Goal: Information Seeking & Learning: Understand process/instructions

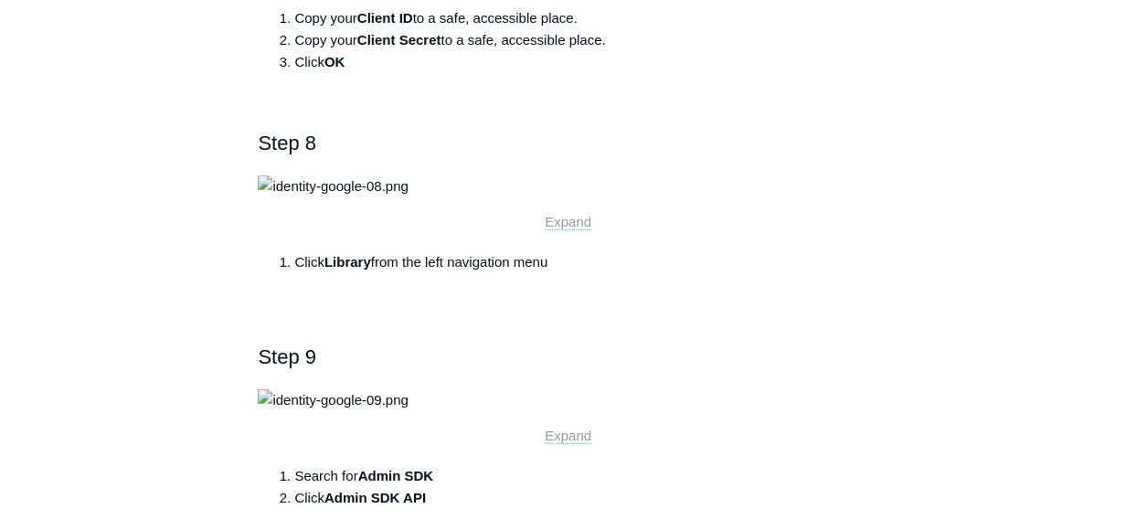
scroll to position [2284, 0]
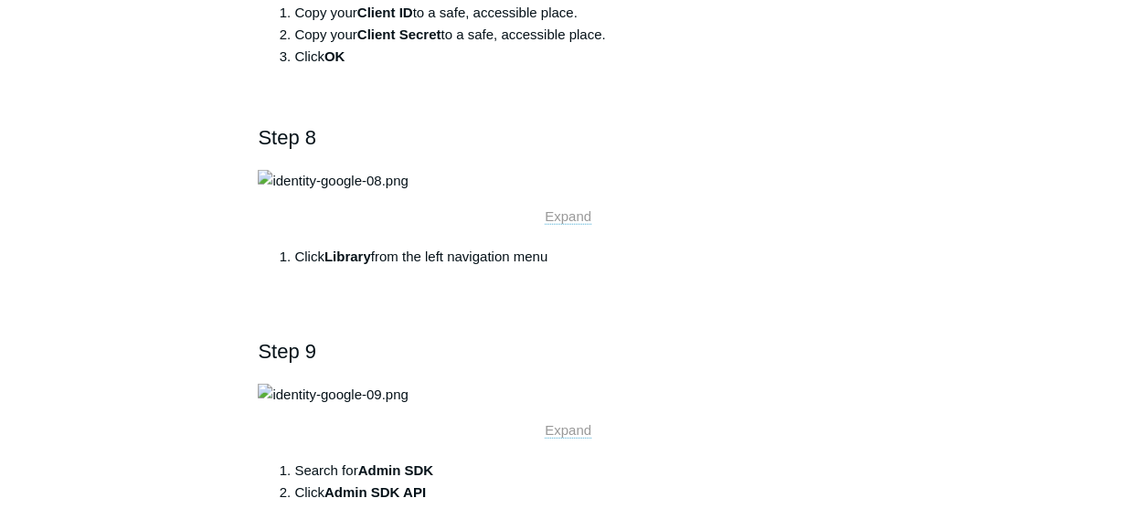
drag, startPoint x: 601, startPoint y: 337, endPoint x: 457, endPoint y: 333, distance: 144.4
copy link "[URL][DOMAIN_NAME]"
drag, startPoint x: 703, startPoint y: 355, endPoint x: 505, endPoint y: 359, distance: 198.3
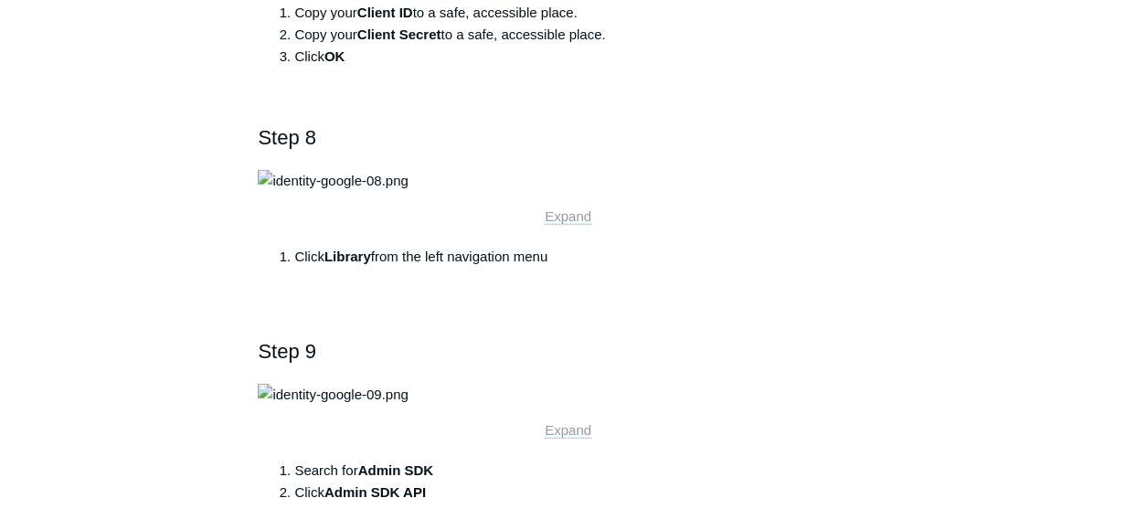
copy link "[URL][DOMAIN_NAME]"
drag, startPoint x: 708, startPoint y: 374, endPoint x: 525, endPoint y: 372, distance: 182.7
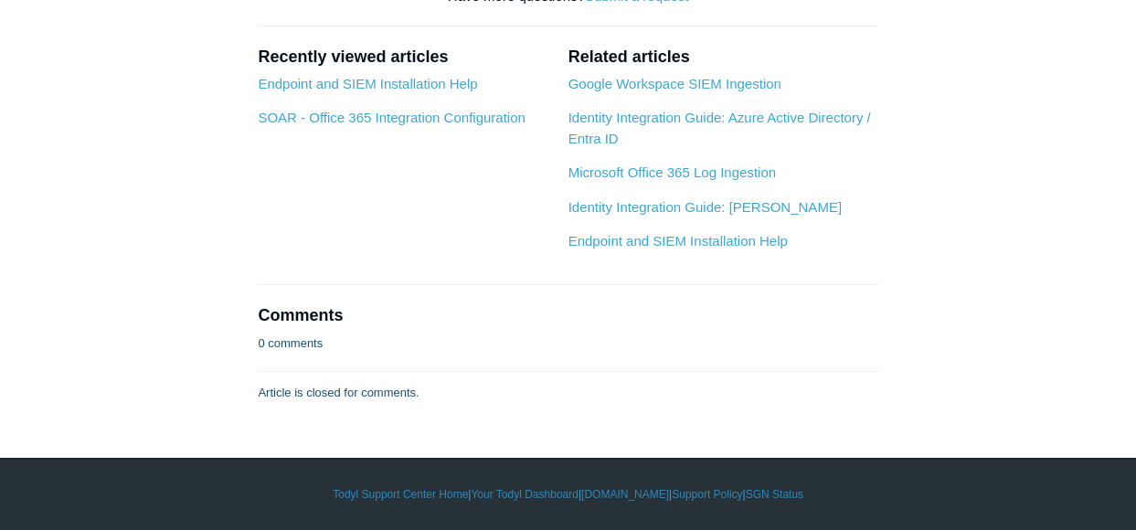
scroll to position [3563, 0]
copy strong "[URL][DOMAIN_NAME]"
drag, startPoint x: 462, startPoint y: 344, endPoint x: 327, endPoint y: 341, distance: 135.3
copy strong "[URL][DOMAIN_NAME]"
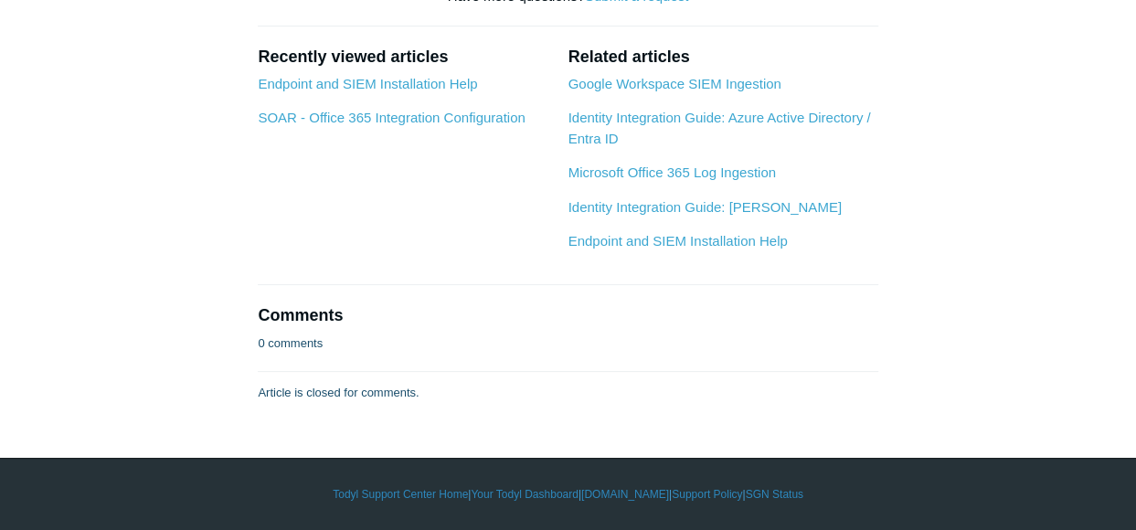
drag, startPoint x: 325, startPoint y: 366, endPoint x: 576, endPoint y: 366, distance: 250.3
